Goal: Consume media (video, audio)

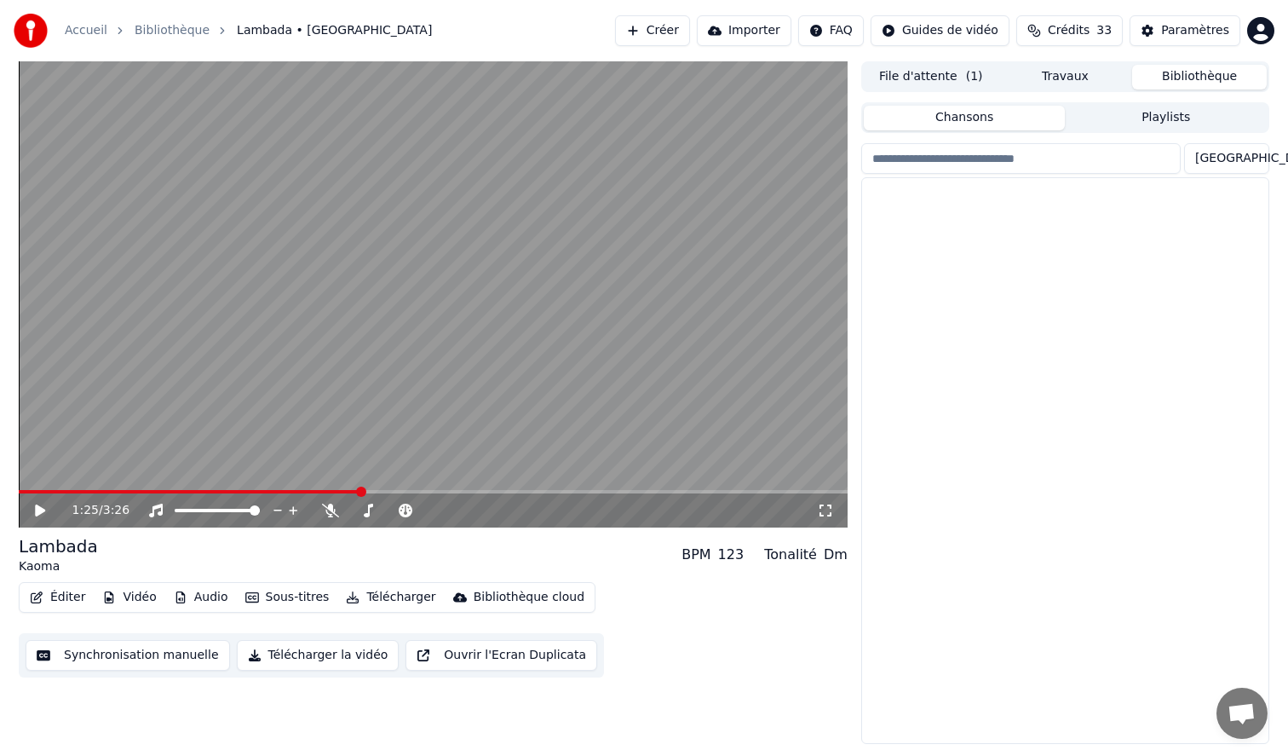
scroll to position [1903, 0]
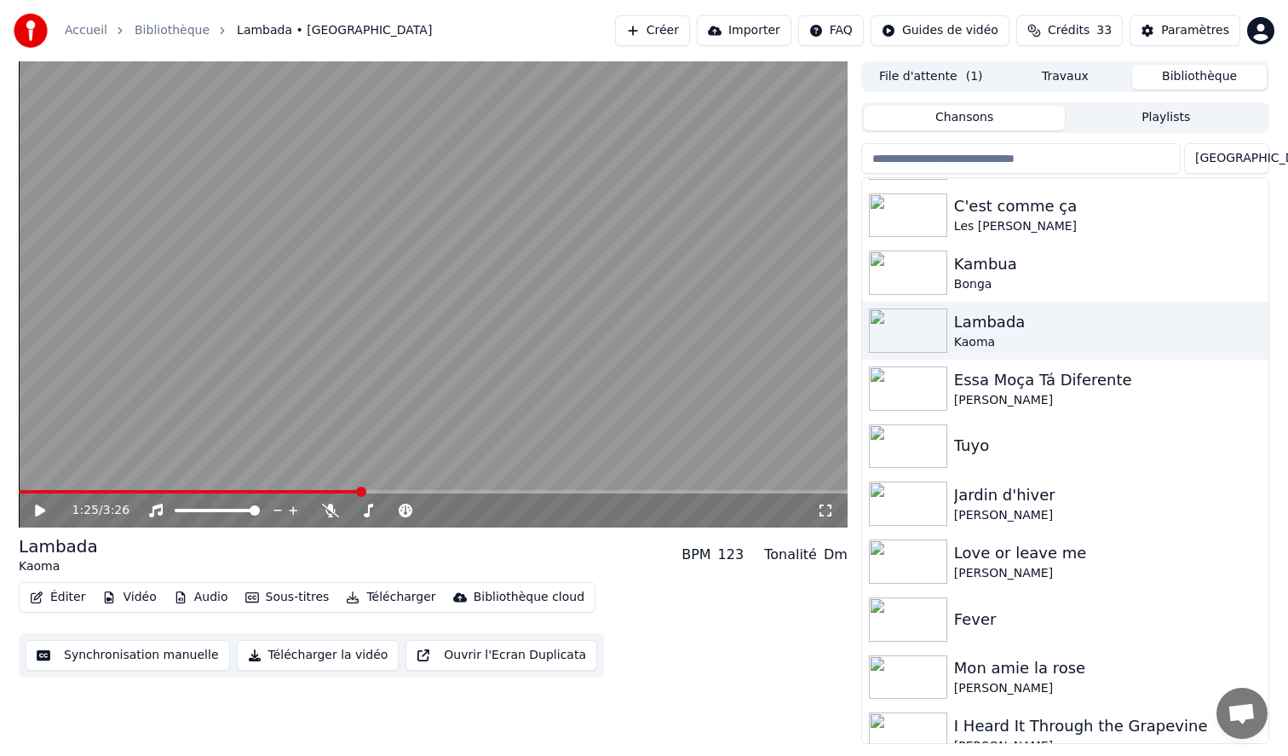
click at [53, 493] on div "1:25 / 3:26" at bounding box center [433, 510] width 829 height 34
click at [822, 517] on div "1:25 / 3:26" at bounding box center [433, 510] width 815 height 17
click at [827, 512] on icon at bounding box center [825, 511] width 17 height 14
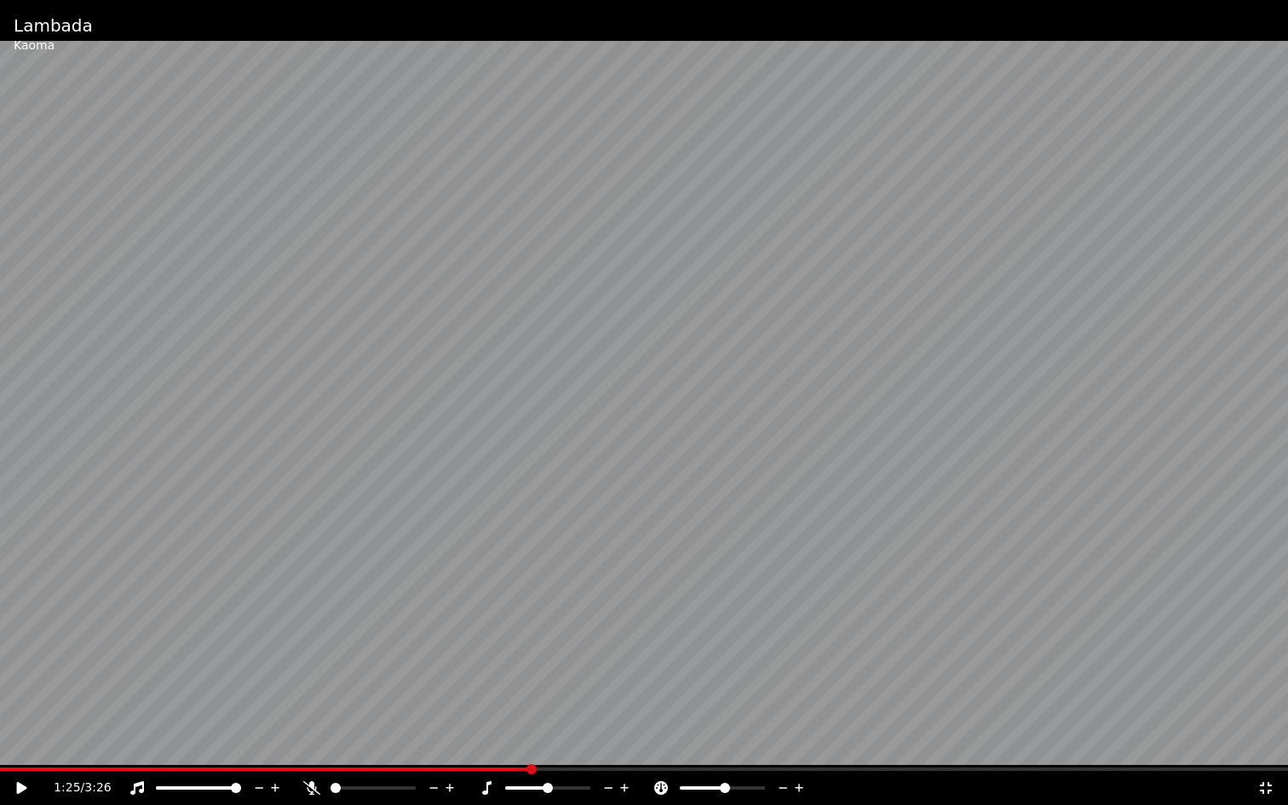
click at [54, 755] on span at bounding box center [265, 769] width 531 height 3
click at [86, 755] on div "0:09 / 3:26" at bounding box center [644, 788] width 1288 height 34
click at [20, 755] on icon at bounding box center [22, 788] width 10 height 12
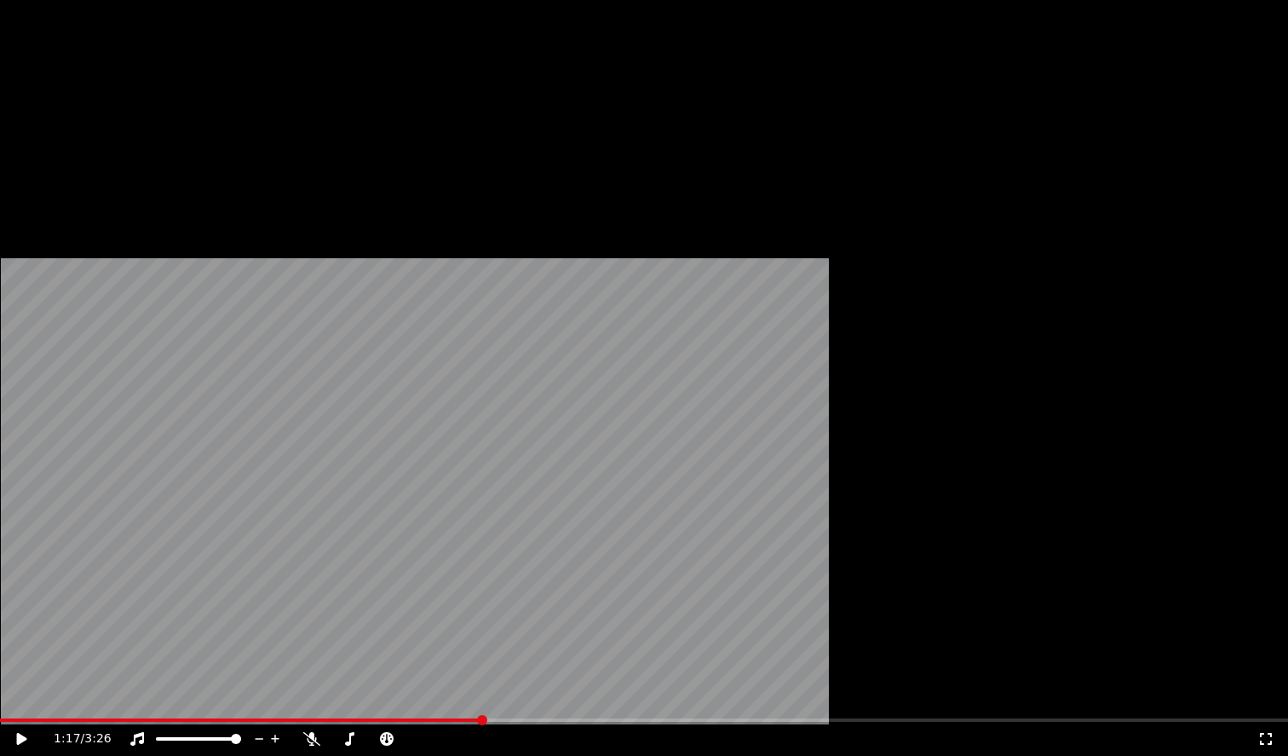
click at [60, 143] on button "Éditer" at bounding box center [57, 131] width 69 height 24
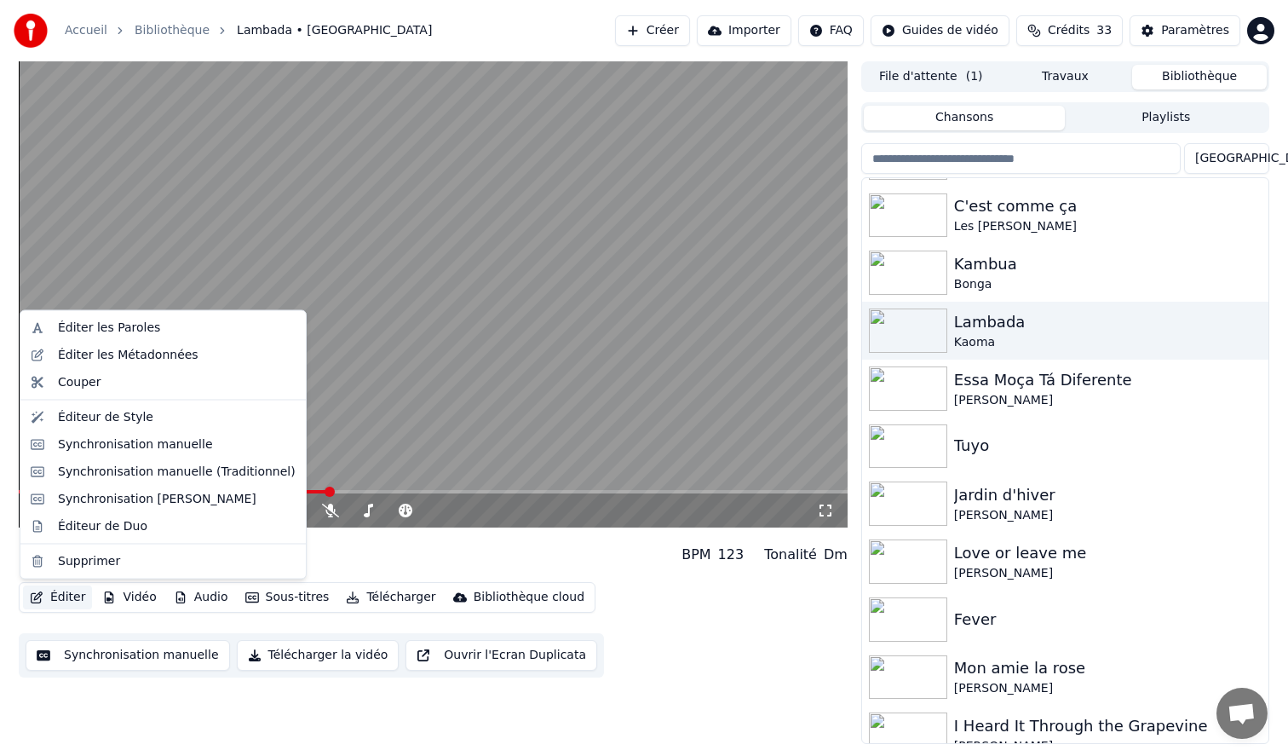
click at [94, 622] on div "Éditer Vidéo Audio Sous-titres Télécharger Bibliothèque cloud Synchronisation m…" at bounding box center [433, 629] width 829 height 95
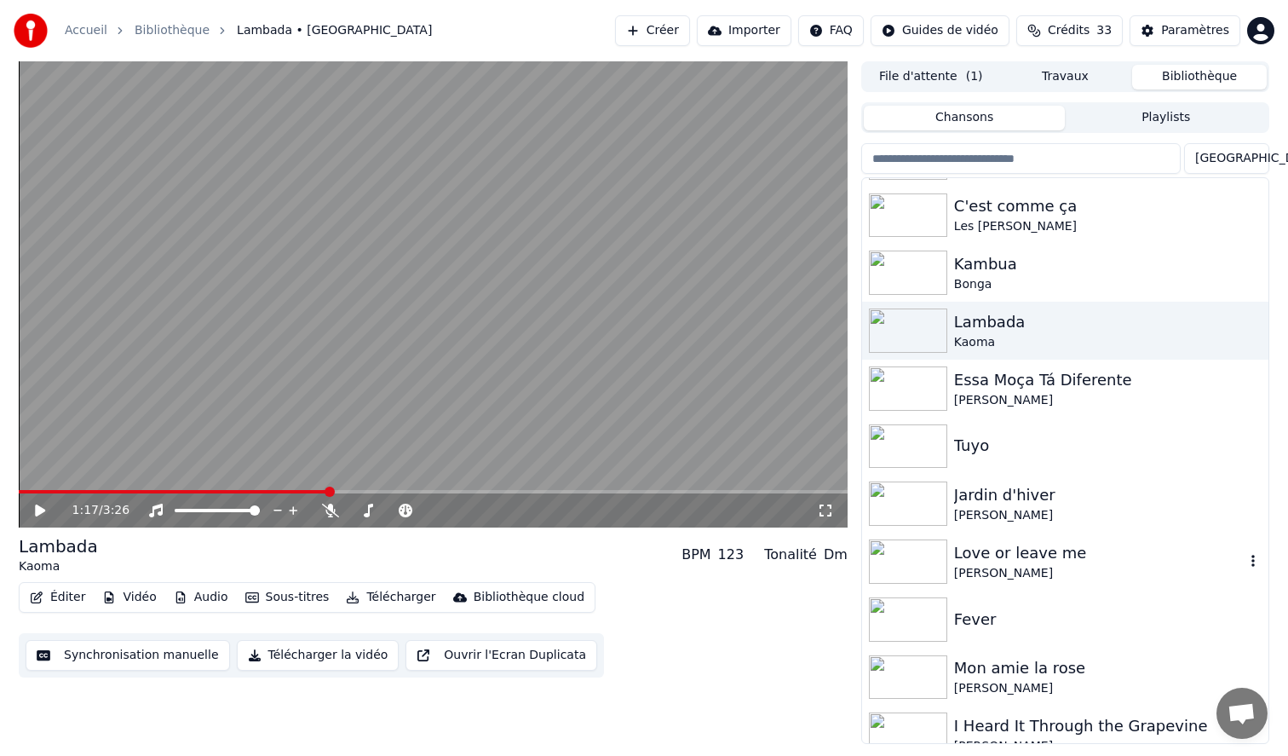
click at [917, 564] on img at bounding box center [908, 561] width 78 height 44
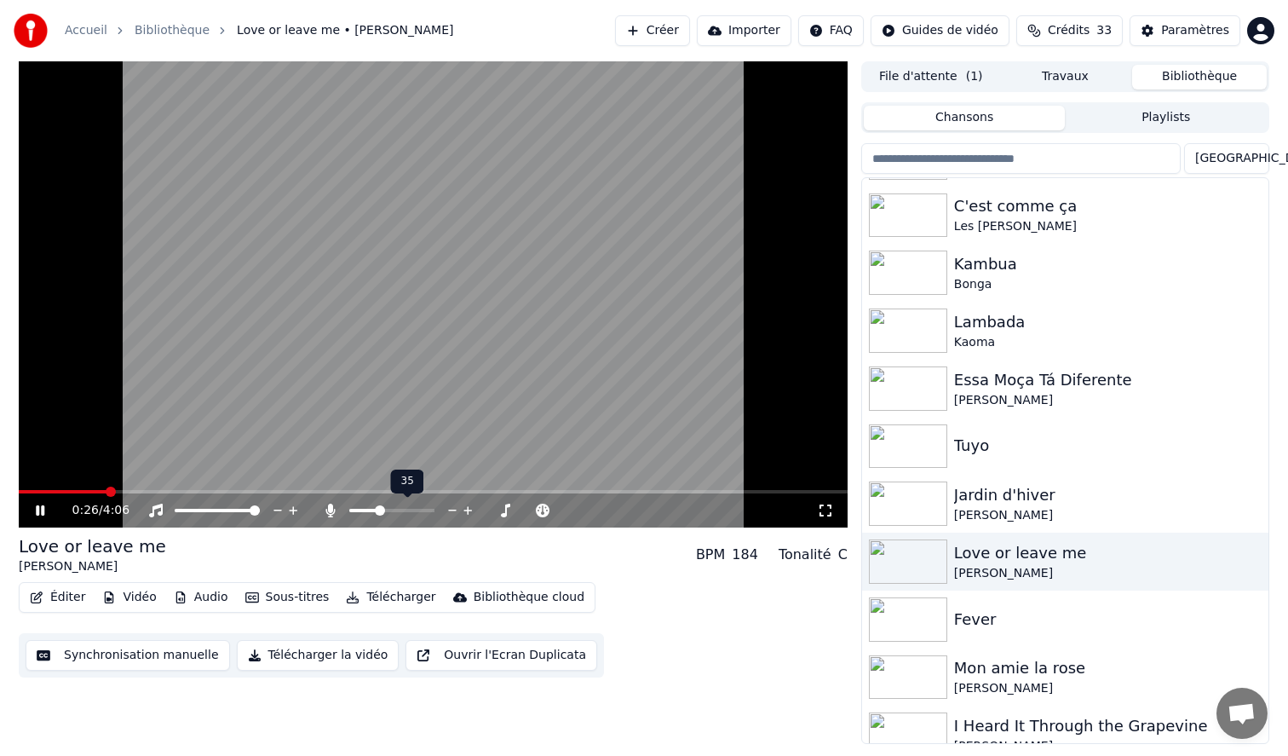
click at [378, 510] on span at bounding box center [380, 510] width 10 height 10
click at [902, 428] on img at bounding box center [908, 446] width 78 height 44
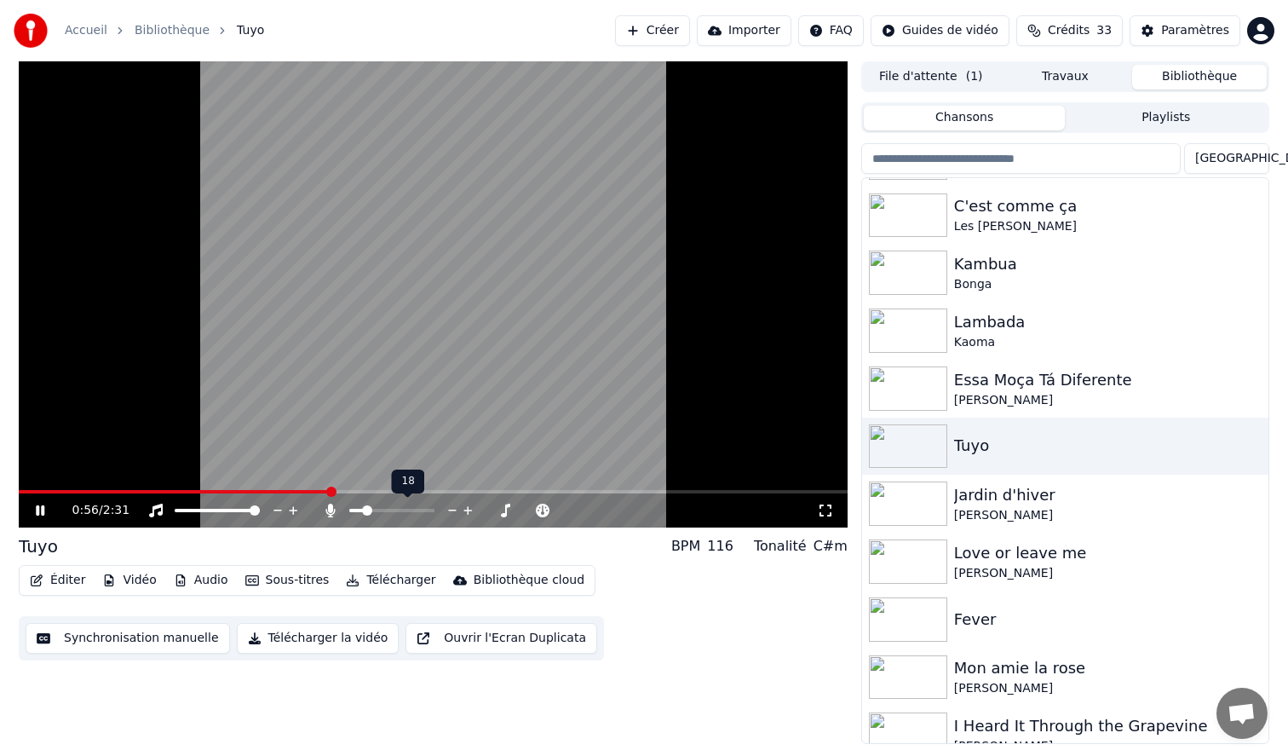
click at [364, 509] on span at bounding box center [367, 510] width 10 height 10
click at [342, 228] on video at bounding box center [433, 294] width 829 height 466
click at [33, 256] on video at bounding box center [433, 294] width 829 height 466
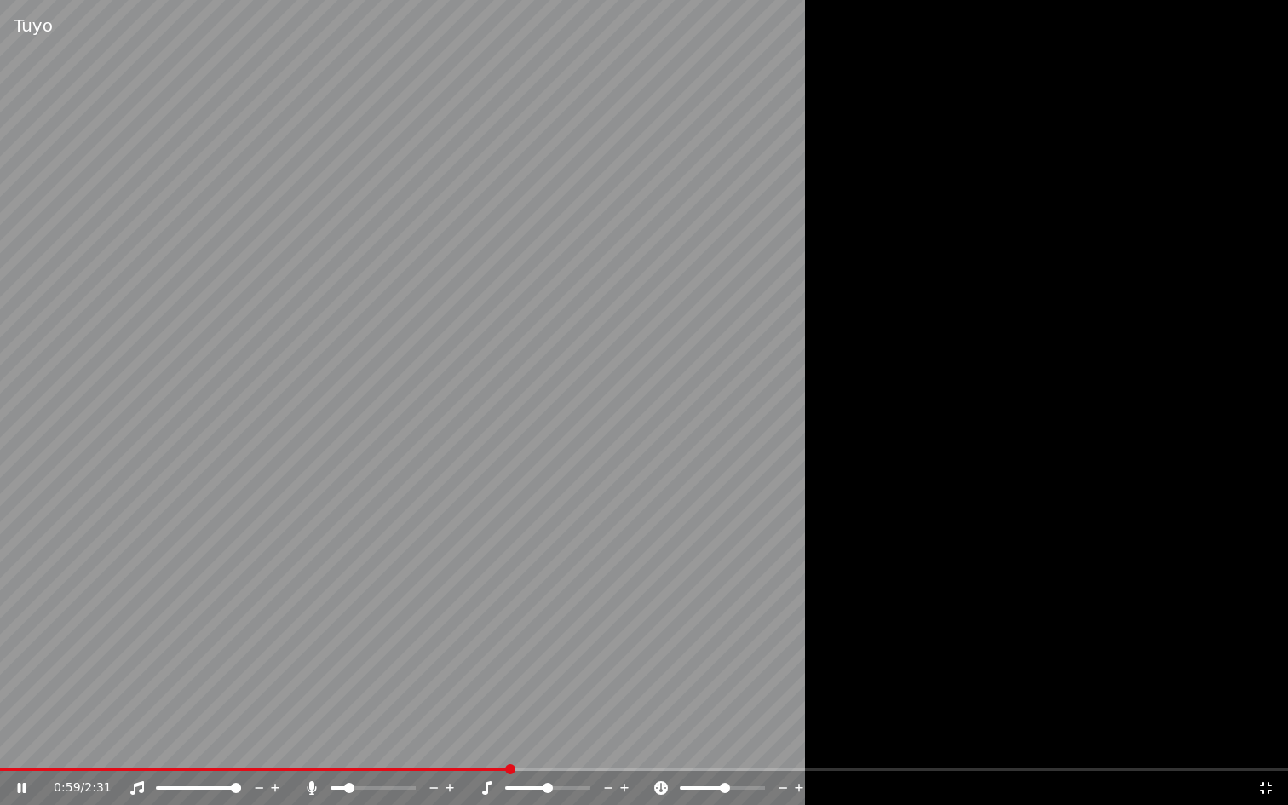
click at [374, 314] on video at bounding box center [644, 402] width 1288 height 805
